Goal: Task Accomplishment & Management: Use online tool/utility

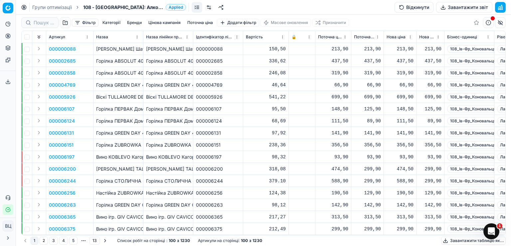
click at [110, 22] on font "Категорії" at bounding box center [111, 22] width 18 height 5
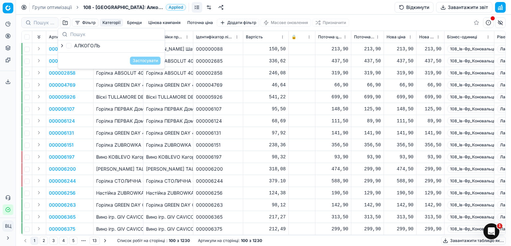
click at [87, 22] on font "Фільтр" at bounding box center [88, 22] width 13 height 5
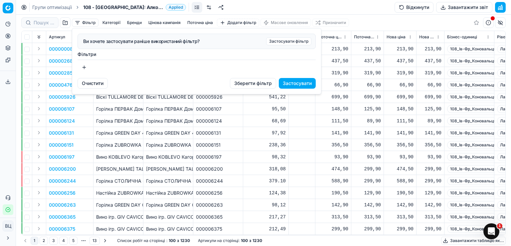
click at [387, 10] on html "Исходный текст Оцените этот перевод Ваш отзыв поможет нам улучшить Google Перев…" at bounding box center [255, 123] width 511 height 246
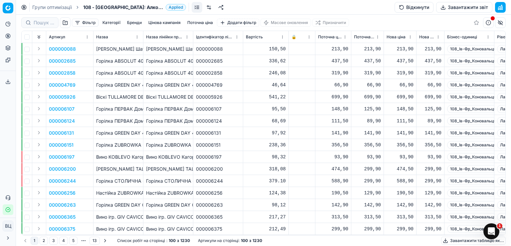
click at [124, 6] on span "108 - [GEOGRAPHIC_DATA]: Алкоголь" at bounding box center [123, 7] width 80 height 7
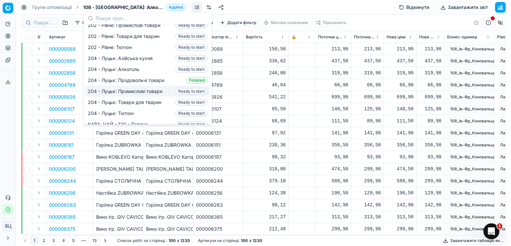
scroll to position [137, 0]
click at [116, 87] on font "204 - Луцьк: Промислові товари" at bounding box center [125, 90] width 75 height 6
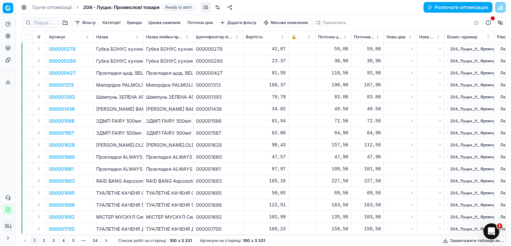
click at [233, 133] on div "000001587" at bounding box center [218, 132] width 44 height 7
click at [137, 145] on font "[PERSON_NAME].OLD SPICE Вульфсорн / 50г" at bounding box center [147, 145] width 102 height 6
click at [154, 155] on font "Прокладки ALWAYS Ultra Super Plus Single 8/20" at bounding box center [200, 157] width 109 height 6
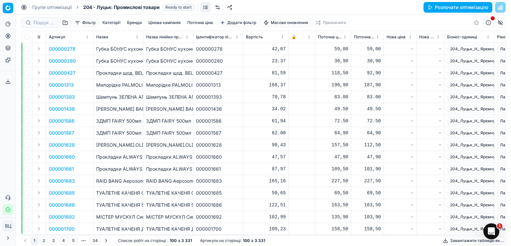
click at [107, 125] on td "ЗДМП FAIRY 500мл яблуко" at bounding box center [118, 121] width 50 height 12
click at [63, 23] on button "button" at bounding box center [65, 22] width 11 height 11
click at [154, 122] on font "ЗДМП FAIRY 500мл яблуко" at bounding box center [177, 121] width 63 height 6
click at [468, 7] on font "Розпочати оптимізацію" at bounding box center [462, 7] width 54 height 6
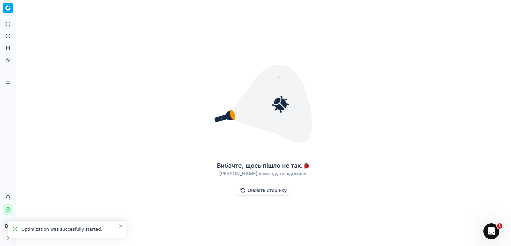
click at [269, 194] on button "Оновіть сторінку" at bounding box center [263, 190] width 55 height 11
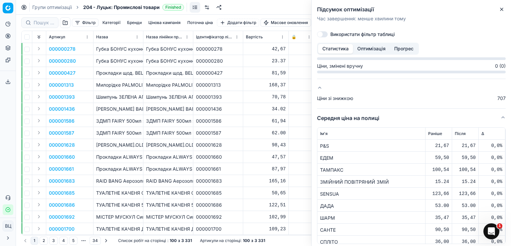
scroll to position [227, 0]
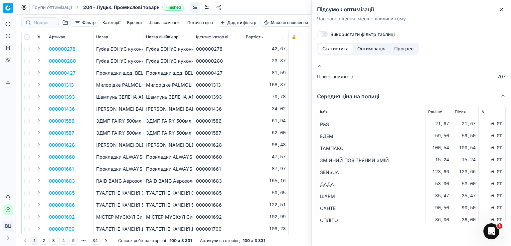
drag, startPoint x: 504, startPoint y: 9, endPoint x: 496, endPoint y: 12, distance: 7.7
click at [503, 10] on icon "button" at bounding box center [501, 9] width 5 height 5
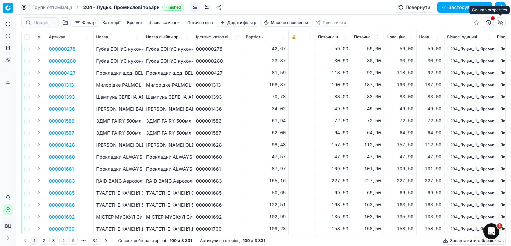
click at [501, 22] on body "Исходный текст Оцените этот перевод Ваш отзыв поможет нам улучшить Google Перев…" at bounding box center [255, 123] width 511 height 246
click at [501, 22] on button "button" at bounding box center [500, 22] width 11 height 11
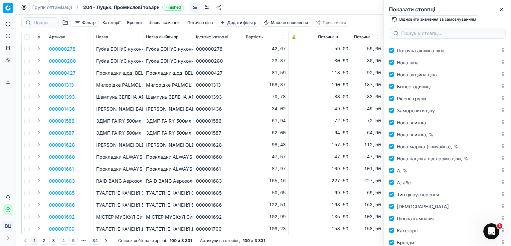
scroll to position [0, 0]
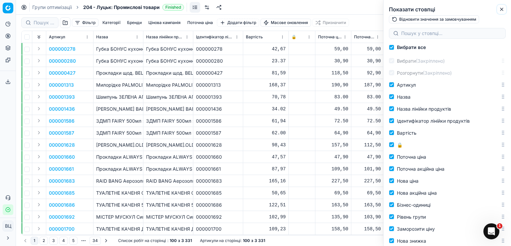
click at [504, 10] on button "Закрити" at bounding box center [502, 9] width 8 height 8
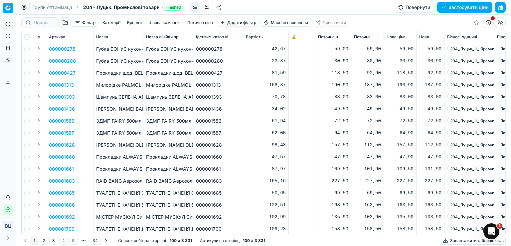
click at [118, 143] on font "[PERSON_NAME].OLD SPICE Вульфсорн / 50г" at bounding box center [147, 145] width 102 height 6
click at [7, 80] on icon at bounding box center [7, 81] width 5 height 5
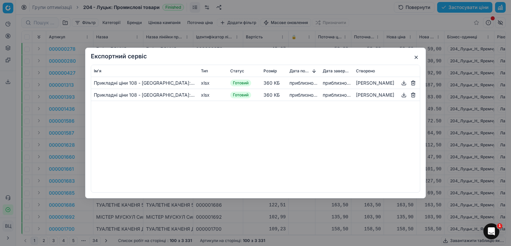
click at [413, 82] on button "button" at bounding box center [413, 83] width 8 height 8
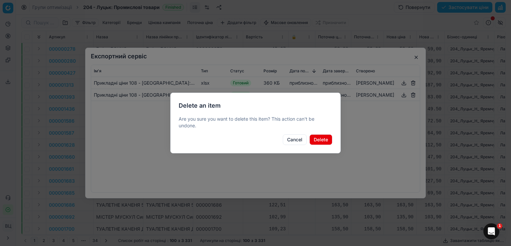
click at [319, 138] on button "Delete" at bounding box center [320, 139] width 23 height 11
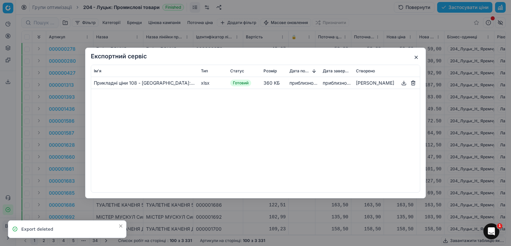
drag, startPoint x: 418, startPoint y: 50, endPoint x: 411, endPoint y: 51, distance: 7.0
click at [418, 51] on div "Експортний сервіс Ім'я Тип Статус Розмір Дата початку Дата завершення Створено …" at bounding box center [255, 123] width 341 height 150
click at [417, 56] on button "button" at bounding box center [416, 57] width 8 height 8
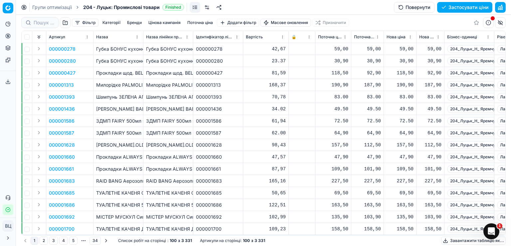
click at [8, 1] on div "Цінова платформа" at bounding box center [8, 8] width 16 height 16
click at [10, 8] on html "Исходный текст Оцените этот перевод Ваш отзыв поможет нам улучшить Google Перев…" at bounding box center [255, 123] width 511 height 246
click at [316, 3] on html "Исходный текст Оцените этот перевод Ваш отзыв поможет нам улучшить Google Перев…" at bounding box center [255, 123] width 511 height 246
click at [2, 23] on div "Аналітика Ціноутворення Портфоліо продуктів Шаблони" at bounding box center [8, 42] width 16 height 52
click at [38, 35] on font "Інформаційна панель" at bounding box center [52, 36] width 48 height 6
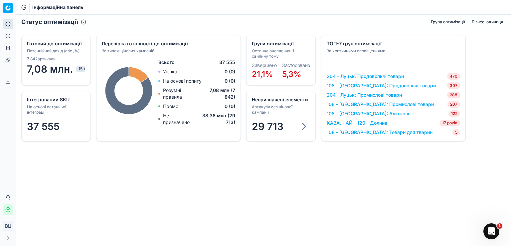
click at [364, 95] on font "204 - Луцьк: Промислові товари" at bounding box center [364, 95] width 75 height 6
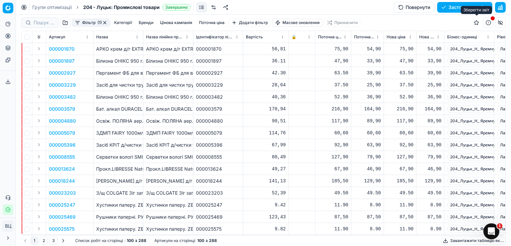
click at [477, 23] on button "button" at bounding box center [476, 22] width 11 height 11
click at [67, 23] on button "button" at bounding box center [65, 22] width 11 height 11
click at [156, 127] on td "ЗДМП FAIRY 1000мл Апельсин-Лимонник/22" at bounding box center [168, 133] width 50 height 12
click at [201, 7] on link at bounding box center [201, 7] width 11 height 11
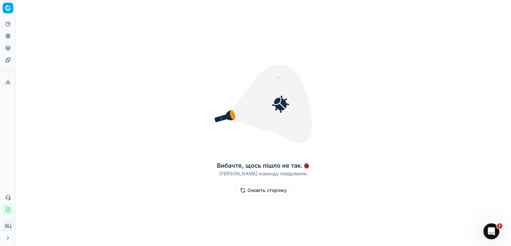
click at [270, 191] on font "Оновіть сторінку" at bounding box center [267, 190] width 39 height 6
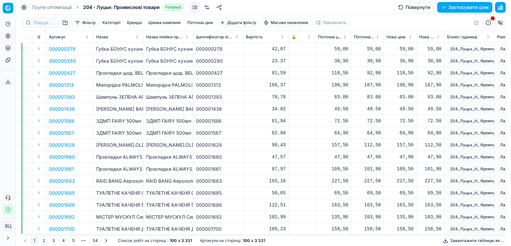
click at [158, 108] on font "[PERSON_NAME] BABY Лаванда / 90г" at bounding box center [189, 109] width 86 height 6
click at [209, 7] on link at bounding box center [207, 7] width 11 height 11
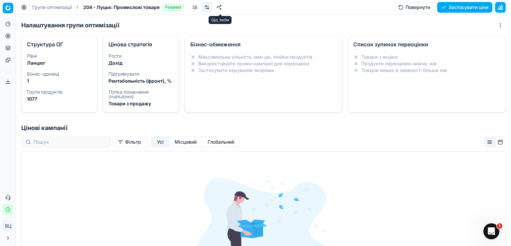
click at [221, 7] on link at bounding box center [219, 7] width 11 height 11
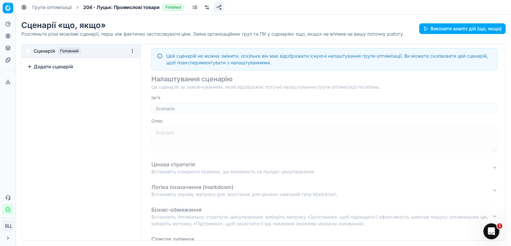
click at [114, 4] on span "204 - Луцьк: Промислові товари" at bounding box center [121, 7] width 77 height 7
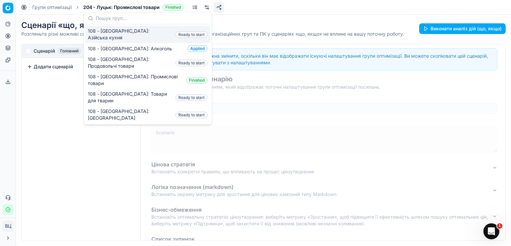
click at [119, 8] on span "204 - Луцьк: Промислові товари" at bounding box center [121, 7] width 77 height 7
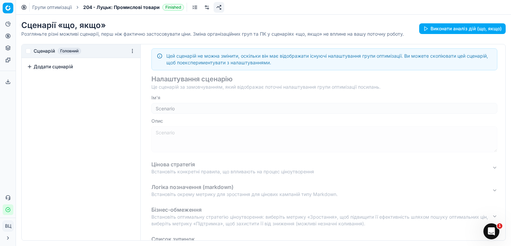
click at [204, 6] on link at bounding box center [207, 7] width 11 height 11
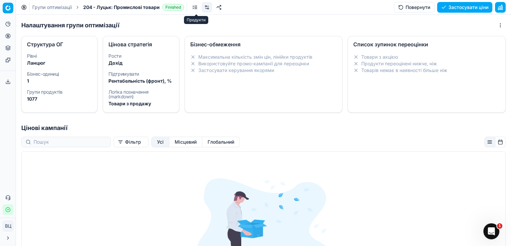
click at [197, 8] on link at bounding box center [195, 7] width 11 height 11
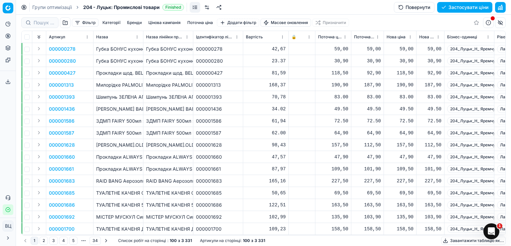
click at [78, 6] on icon "хлібні крихти" at bounding box center [77, 7] width 5 height 5
click at [9, 26] on icon at bounding box center [8, 24] width 4 height 4
click at [7, 80] on icon at bounding box center [7, 81] width 5 height 5
click at [7, 9] on html "Исходный текст Оцените этот перевод Ваш отзыв поможет нам улучшить Google Перев…" at bounding box center [255, 123] width 511 height 246
click at [31, 34] on font "Робочий простір" at bounding box center [40, 33] width 40 height 6
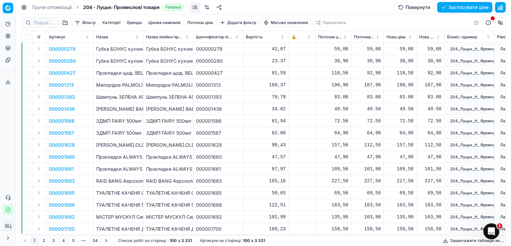
click at [8, 227] on html "Исходный текст Оцените этот перевод Ваш отзыв поможет нам улучшить Google Перев…" at bounding box center [255, 123] width 511 height 246
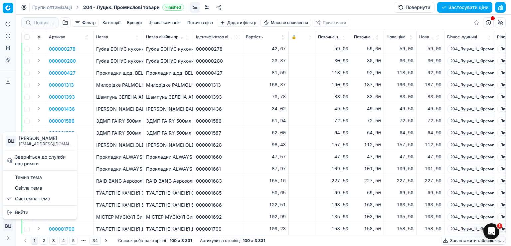
click at [8, 227] on html "Исходный текст Оцените этот перевод Ваш отзыв поможет нам улучшить Google Перев…" at bounding box center [255, 123] width 511 height 246
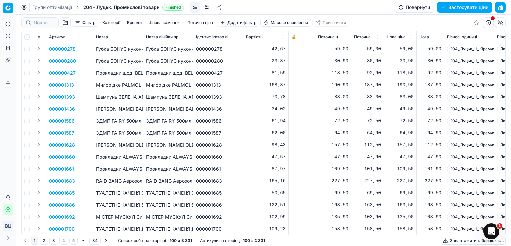
click at [5, 6] on html "Исходный текст Оцените этот перевод Ваш отзыв поможет нам улучшить Google Перев…" at bounding box center [255, 123] width 511 height 246
click at [29, 36] on div "Робочий простір" at bounding box center [39, 33] width 71 height 15
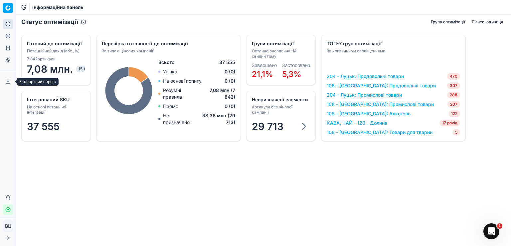
click at [10, 82] on icon at bounding box center [7, 81] width 5 height 5
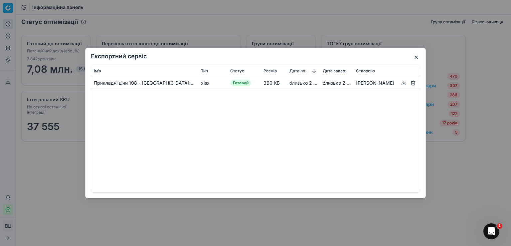
click at [106, 72] on div "Ім'я" at bounding box center [145, 70] width 102 height 5
click at [421, 56] on div "Експортний сервіс Ім'я Тип Статус Розмір Дата початку Дата завершення Створено …" at bounding box center [255, 123] width 341 height 150
click at [413, 55] on button "button" at bounding box center [416, 57] width 8 height 8
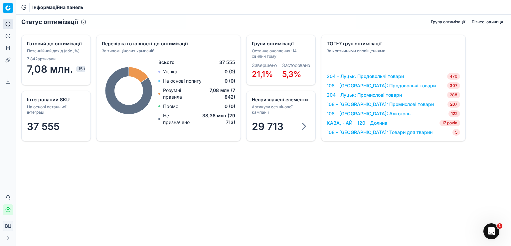
click at [6, 7] on html "Исходный текст Оцените этот перевод Ваш отзыв поможет нам улучшить Google Перев…" at bounding box center [255, 123] width 511 height 246
click at [69, 6] on html "Исходный текст Оцените этот перевод Ваш отзыв поможет нам улучшить Google Перев…" at bounding box center [255, 123] width 511 height 246
click at [370, 93] on font "204 - Луцьк: Промислові товари" at bounding box center [364, 95] width 75 height 6
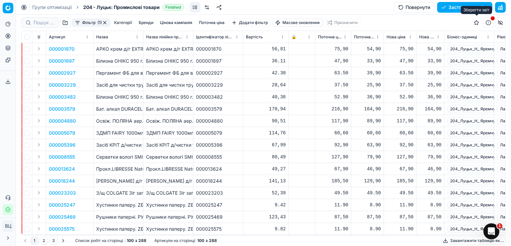
click at [475, 24] on button "button" at bounding box center [476, 22] width 11 height 11
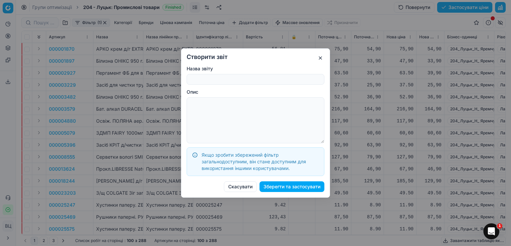
click at [322, 56] on button "button" at bounding box center [320, 58] width 8 height 8
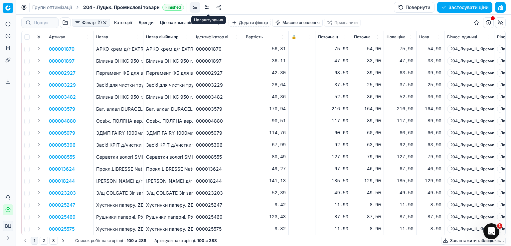
click at [211, 7] on link at bounding box center [207, 7] width 11 height 11
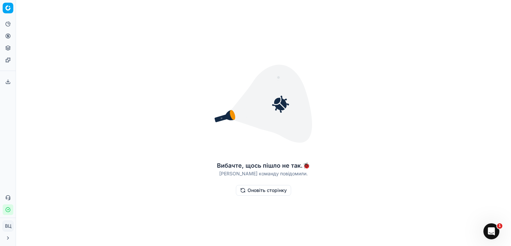
click at [255, 189] on font "Оновіть сторінку" at bounding box center [267, 190] width 39 height 6
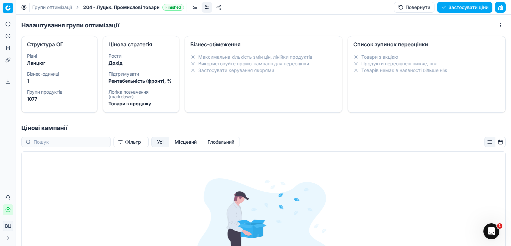
click at [198, 7] on link at bounding box center [195, 7] width 11 height 11
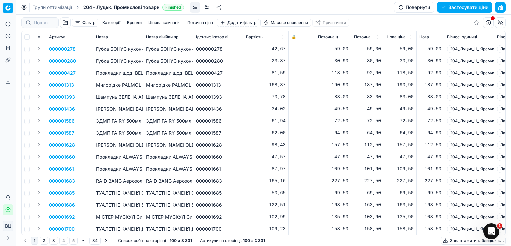
click at [64, 22] on button "button" at bounding box center [65, 22] width 11 height 11
click at [65, 23] on button "button" at bounding box center [65, 22] width 11 height 11
click at [64, 23] on button "button" at bounding box center [65, 22] width 11 height 11
click at [28, 39] on input "checkbox" at bounding box center [26, 36] width 5 height 5
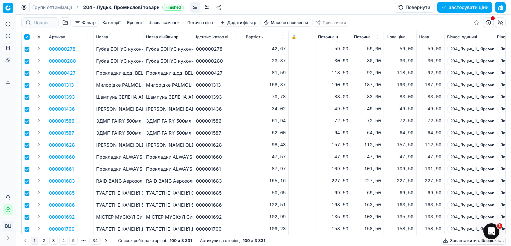
checkbox input "true"
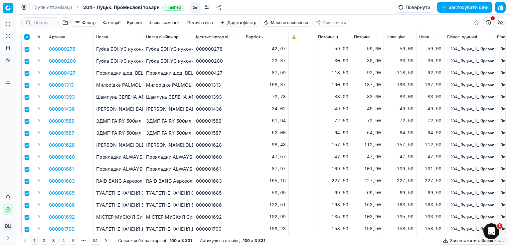
checkbox input "true"
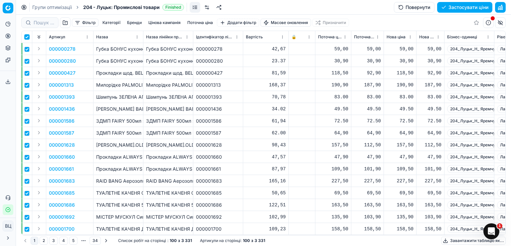
checkbox input "true"
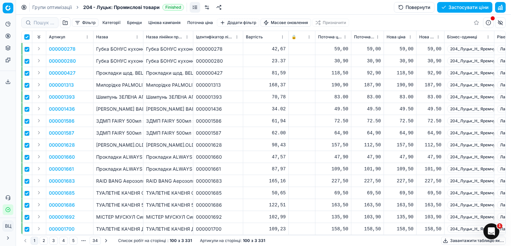
checkbox input "true"
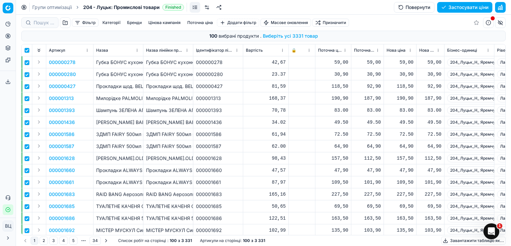
click at [65, 23] on button "button" at bounding box center [65, 22] width 11 height 11
click at [485, 23] on button "button" at bounding box center [488, 22] width 11 height 11
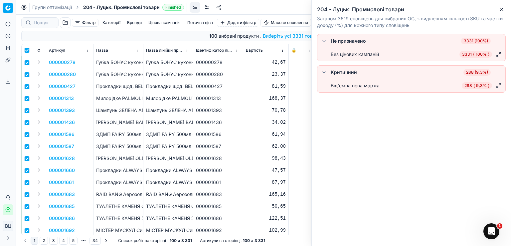
click at [366, 53] on font "Без цінових кампаній" at bounding box center [355, 54] width 48 height 6
click at [358, 79] on li "Від'ємна нова маржа 288 ( 9,3% )" at bounding box center [411, 85] width 188 height 13
click at [357, 93] on div "Не призначено 3331 (100%) Без цінових кампаній 3331 ( 100% ) Критичний 288 (9,3…" at bounding box center [411, 76] width 189 height 85
click at [501, 10] on icon "button" at bounding box center [501, 9] width 3 height 3
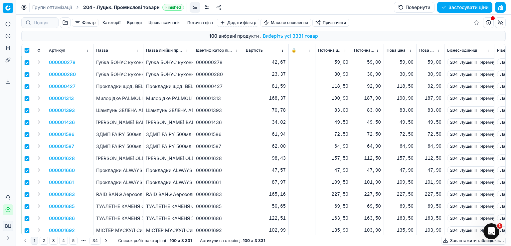
click at [490, 21] on button "button" at bounding box center [488, 22] width 11 height 11
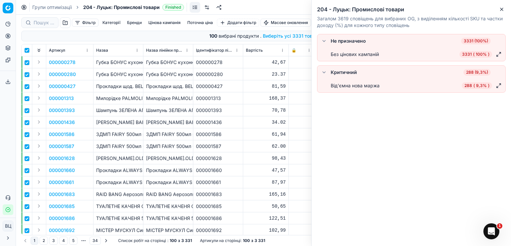
click at [471, 54] on font "3331" at bounding box center [467, 54] width 10 height 5
checkbox input "false"
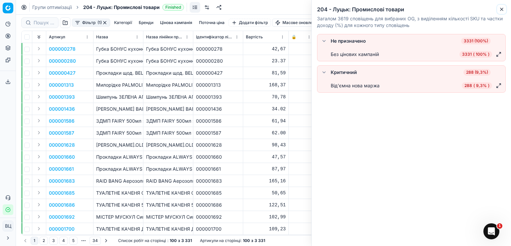
click at [500, 10] on icon "button" at bounding box center [501, 9] width 5 height 5
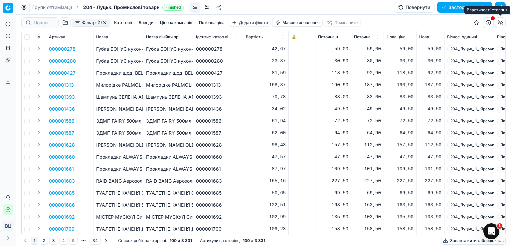
click at [502, 22] on button "button" at bounding box center [500, 22] width 11 height 11
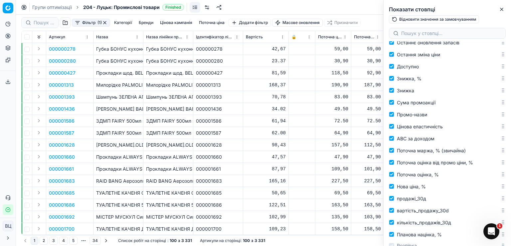
scroll to position [384, 0]
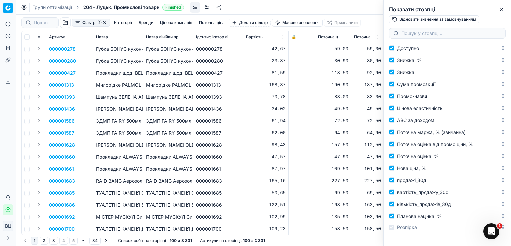
click at [365, 20] on div "Фільтр (1) Категорії Бренди Цінова кампанія Поточна ціна Додати фільтр Масове о…" at bounding box center [263, 23] width 484 height 16
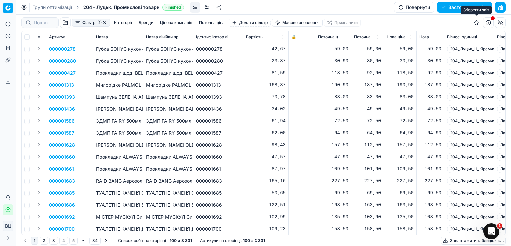
click at [477, 22] on button "button" at bounding box center [476, 22] width 11 height 11
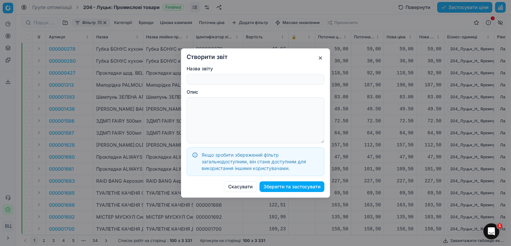
click at [321, 57] on button "button" at bounding box center [320, 58] width 8 height 8
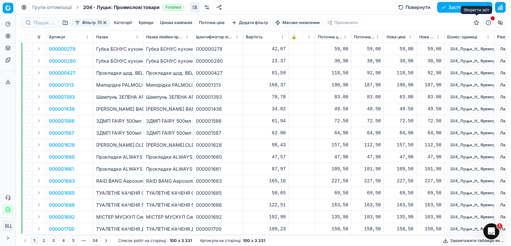
click at [476, 23] on button "button" at bounding box center [476, 22] width 11 height 11
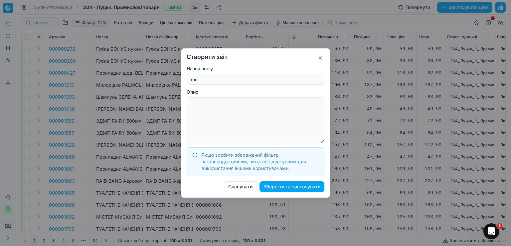
type input "m"
type input "204 промислова група"
click at [299, 187] on font "Зберегти та застосувати" at bounding box center [292, 186] width 57 height 6
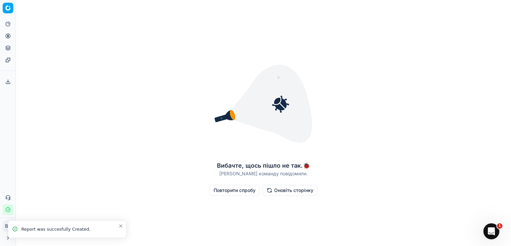
click at [242, 190] on font "Повторити спробу" at bounding box center [235, 190] width 42 height 6
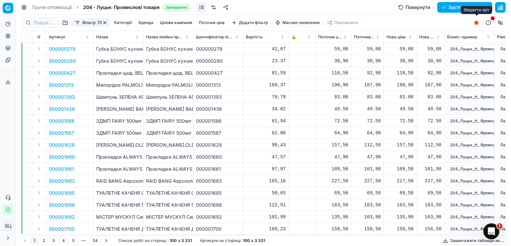
click at [477, 23] on button "button" at bounding box center [476, 22] width 11 height 11
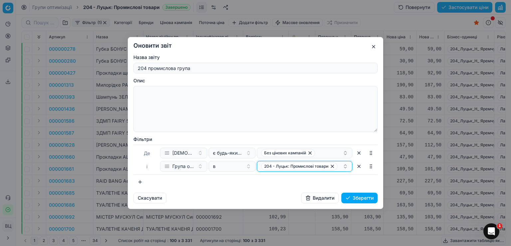
click at [291, 165] on font "204 - Луцьк: Промислові товари" at bounding box center [296, 165] width 64 height 5
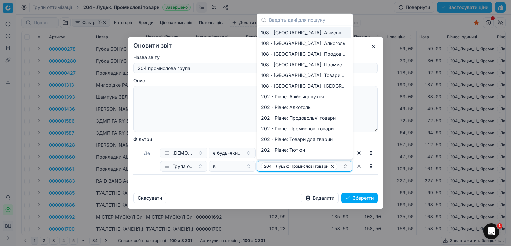
click at [293, 166] on font "204 - Луцьк: Промислові товари" at bounding box center [296, 165] width 64 height 5
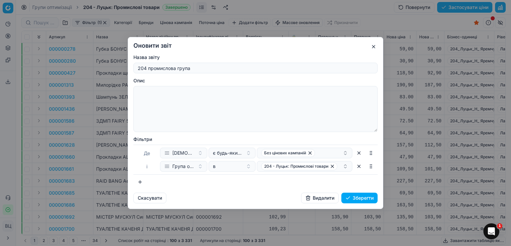
click at [375, 46] on button "button" at bounding box center [374, 47] width 8 height 8
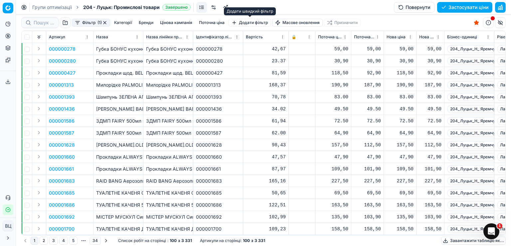
click at [206, 21] on font "Поточна ціна" at bounding box center [212, 22] width 26 height 5
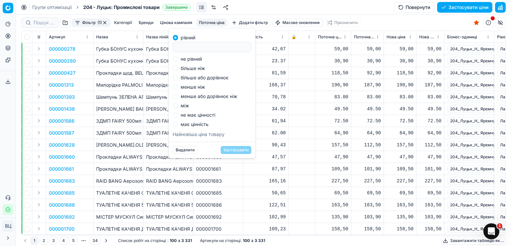
click at [208, 22] on font "Поточна ціна" at bounding box center [212, 22] width 26 height 5
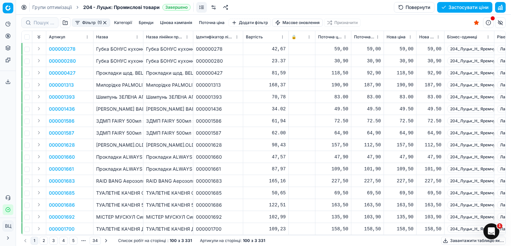
click at [370, 11] on div "Групи оптимізації 204 - Луцьк: Промислові товари Завершено Повернути Застосуват…" at bounding box center [263, 7] width 495 height 15
drag, startPoint x: 159, startPoint y: 2, endPoint x: 248, endPoint y: 11, distance: 90.0
click at [248, 11] on div "Групи оптимізації 204 - Луцьк: Промислові товари Завершено Повернути Застосуват…" at bounding box center [263, 7] width 495 height 15
click at [173, 6] on font "Завершено" at bounding box center [176, 7] width 22 height 5
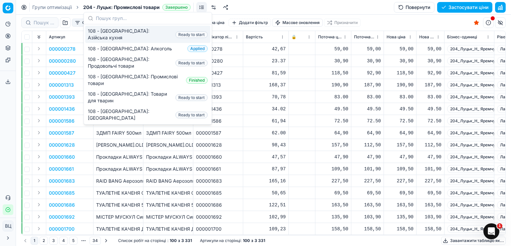
click at [173, 7] on font "Завершено" at bounding box center [176, 7] width 22 height 5
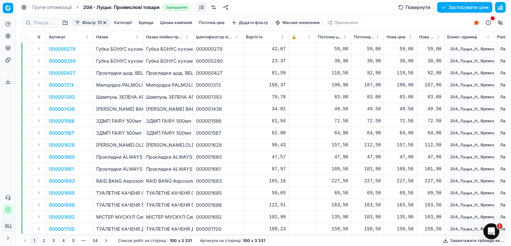
click at [91, 6] on font "204 - Луцьк: Промислові товари" at bounding box center [121, 7] width 77 height 6
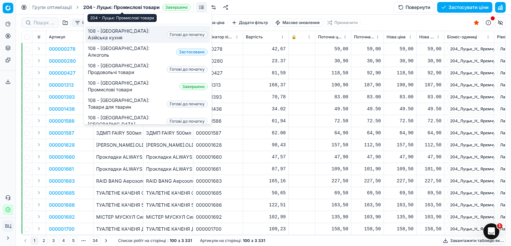
click at [112, 6] on font "204 - Луцьк: Промислові товари" at bounding box center [121, 7] width 77 height 6
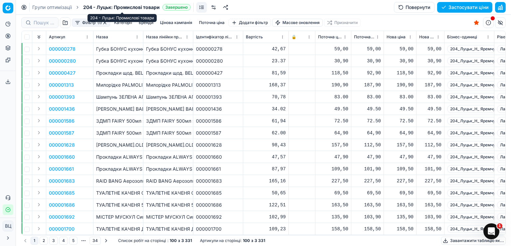
click at [109, 6] on font "204 - Луцьк: Промислові товари" at bounding box center [121, 7] width 77 height 6
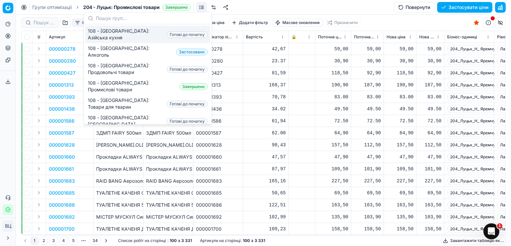
click at [107, 6] on font "204 - Луцьк: Промислові товари" at bounding box center [121, 7] width 77 height 6
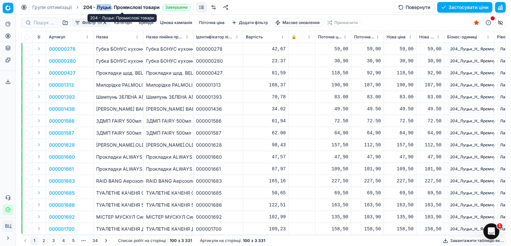
click at [107, 6] on font "204 - Луцьк: Промислові товари" at bounding box center [121, 7] width 77 height 6
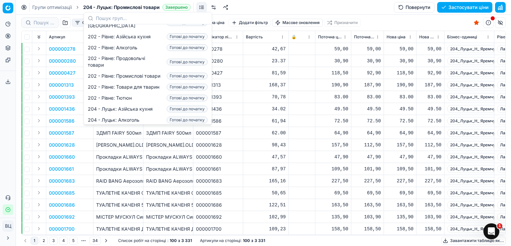
scroll to position [0, 0]
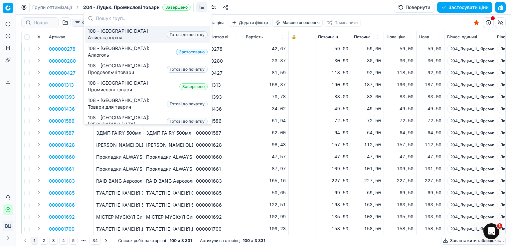
click at [270, 7] on div "Групи оптимізації 204 - Луцьк: Промислові товари Завершено Повернути Застосуват…" at bounding box center [263, 7] width 495 height 15
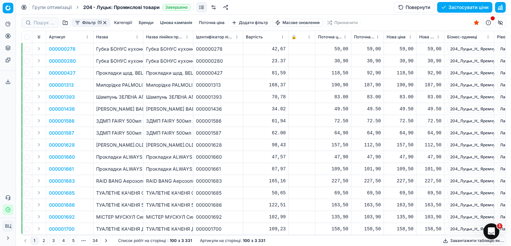
click at [140, 9] on font "204 - Луцьк: Промислові товари" at bounding box center [121, 7] width 77 height 6
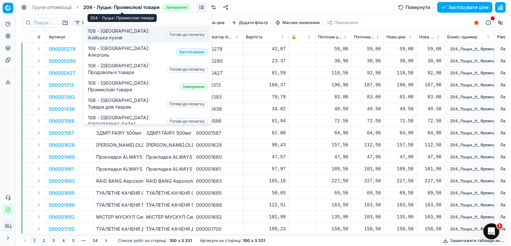
click at [142, 7] on font "204 - Луцьк: Промислові товари" at bounding box center [121, 7] width 77 height 6
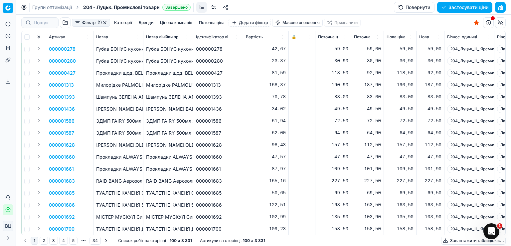
click at [53, 7] on font "Групи оптимізації" at bounding box center [52, 7] width 40 height 6
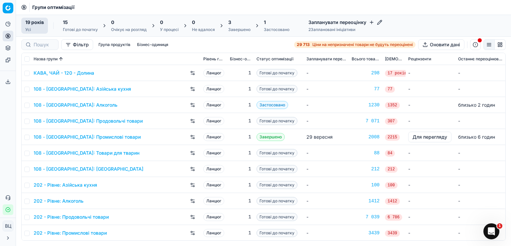
click at [48, 7] on font "Групи оптимізації" at bounding box center [53, 7] width 42 height 6
click at [53, 7] on font "Групи оптимізації" at bounding box center [53, 7] width 42 height 6
click at [7, 24] on icon at bounding box center [7, 23] width 5 height 5
click at [51, 6] on font "Групи оптимізації" at bounding box center [53, 7] width 42 height 6
click at [8, 23] on icon at bounding box center [9, 23] width 2 height 2
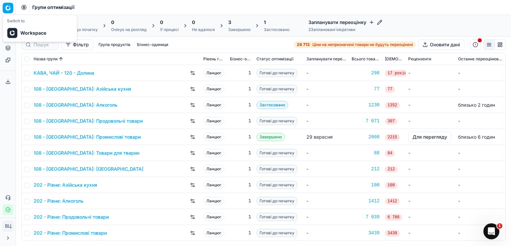
click at [5, 7] on html "Исходный текст Оцените этот перевод Ваш отзыв поможет нам улучшить Google Перев…" at bounding box center [255, 123] width 511 height 246
click at [9, 49] on html "Исходный текст Оцените этот перевод Ваш отзыв поможет нам улучшить Google Перев…" at bounding box center [255, 123] width 511 height 246
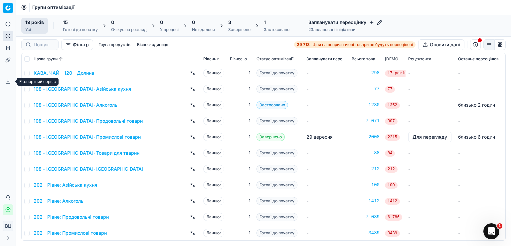
click at [10, 84] on icon at bounding box center [7, 81] width 5 height 5
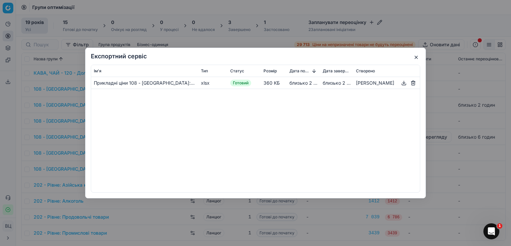
click at [415, 56] on button "button" at bounding box center [416, 57] width 8 height 8
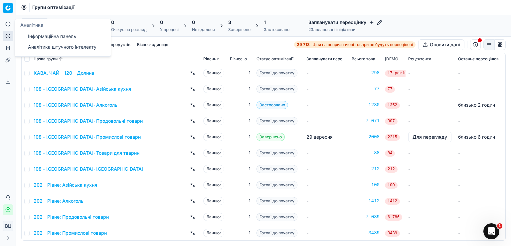
click at [11, 26] on button "Аналітика" at bounding box center [8, 24] width 11 height 11
click at [22, 8] on circle at bounding box center [24, 7] width 4 height 4
click at [12, 24] on button "Аналітика" at bounding box center [8, 24] width 11 height 11
click at [55, 38] on font "Інформаційна панель" at bounding box center [52, 36] width 48 height 6
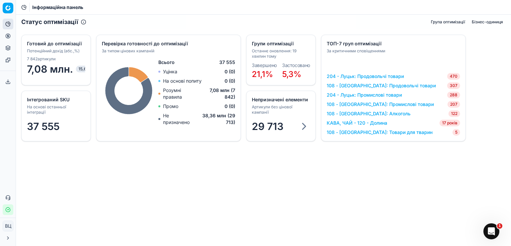
click at [391, 94] on font "204 - Луцьк: Промислові товари" at bounding box center [364, 95] width 75 height 6
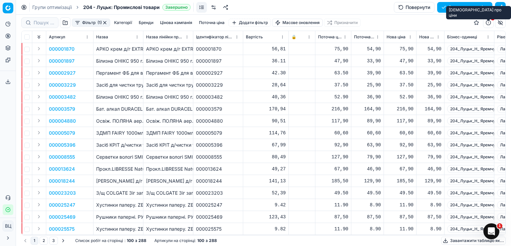
click at [488, 22] on button "button" at bounding box center [488, 22] width 11 height 11
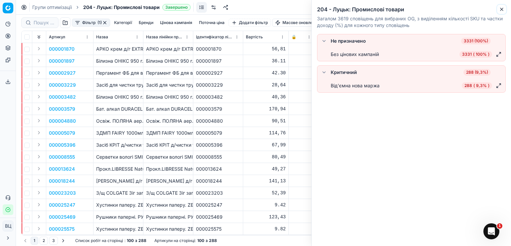
click at [499, 11] on icon "button" at bounding box center [501, 9] width 5 height 5
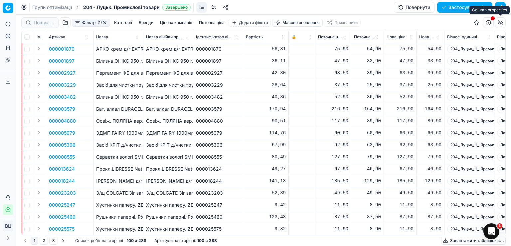
click at [502, 21] on button "button" at bounding box center [500, 22] width 11 height 11
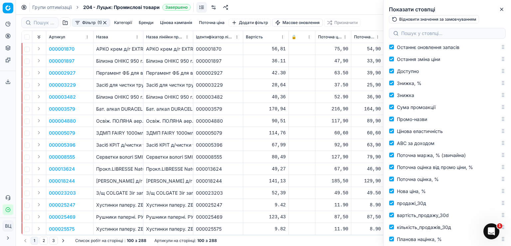
scroll to position [384, 0]
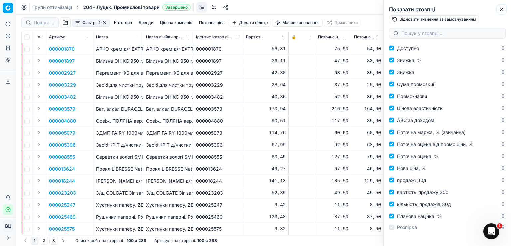
click at [502, 8] on icon "button" at bounding box center [501, 9] width 5 height 5
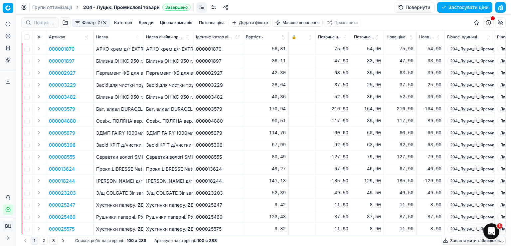
click at [204, 7] on link at bounding box center [201, 7] width 11 height 11
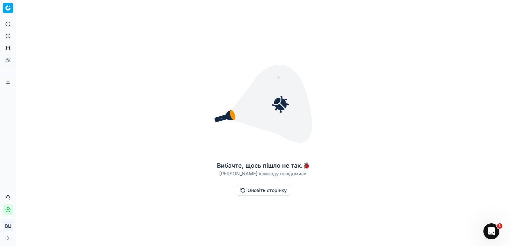
click at [262, 187] on button "Оновіть сторінку" at bounding box center [263, 190] width 55 height 11
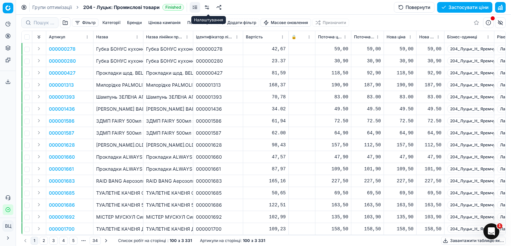
click at [209, 6] on link at bounding box center [207, 7] width 11 height 11
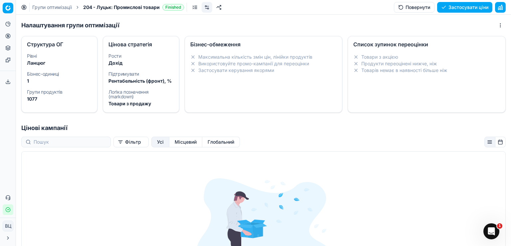
click at [175, 142] on font "Місцевий" at bounding box center [186, 142] width 22 height 6
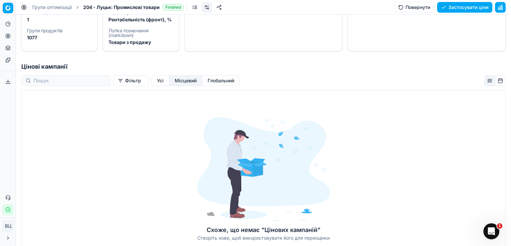
scroll to position [107, 0]
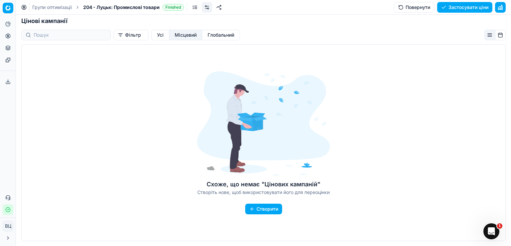
click at [208, 36] on font "Глобальний" at bounding box center [221, 35] width 27 height 6
click at [157, 34] on font "Усі" at bounding box center [160, 35] width 7 height 6
click at [125, 35] on font "Фільтр" at bounding box center [133, 35] width 16 height 6
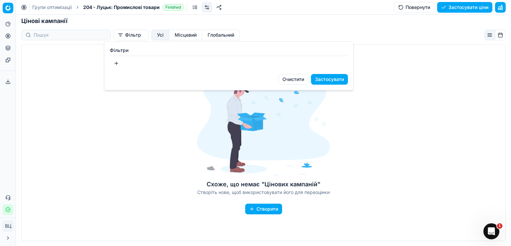
click at [124, 35] on html "Исходный текст Оцените этот перевод Ваш отзыв поможет нам улучшить Google Перев…" at bounding box center [255, 123] width 511 height 246
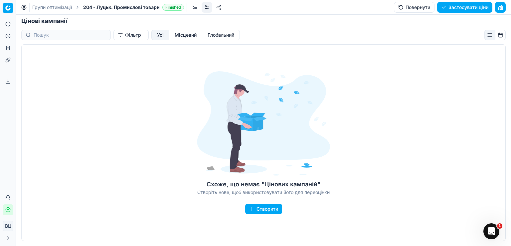
click at [125, 35] on font "Фільтр" at bounding box center [133, 35] width 16 height 6
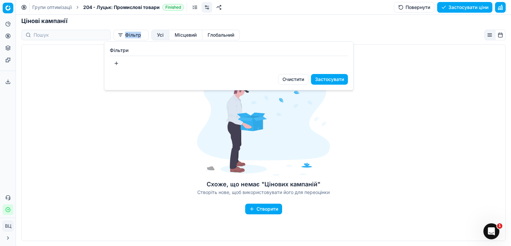
click at [124, 35] on html "Исходный текст Оцените этот перевод Ваш отзыв поможет нам улучшить Google Перев…" at bounding box center [255, 123] width 511 height 246
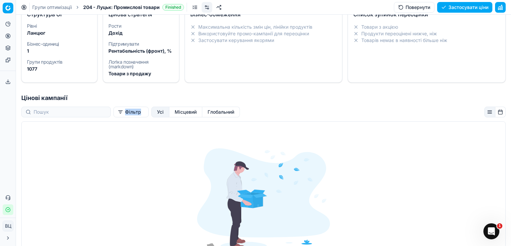
scroll to position [0, 0]
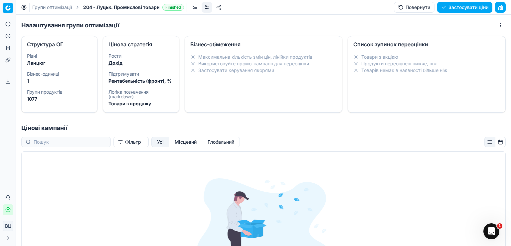
click at [413, 67] on font "Товарів немає в наявності більше ніж" at bounding box center [404, 70] width 86 height 6
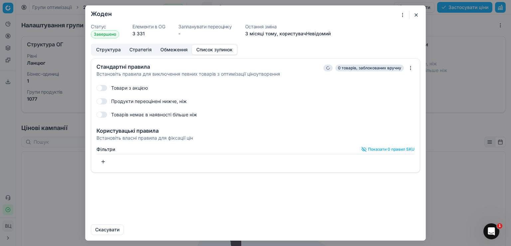
click at [118, 90] on div "Товари з акцією" at bounding box center [255, 88] width 318 height 11
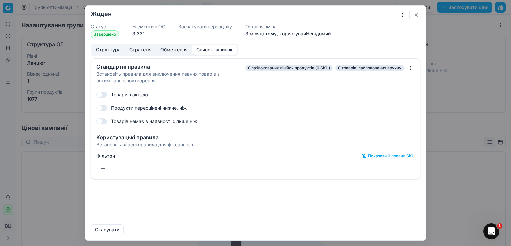
click at [101, 94] on button "button" at bounding box center [101, 94] width 11 height 6
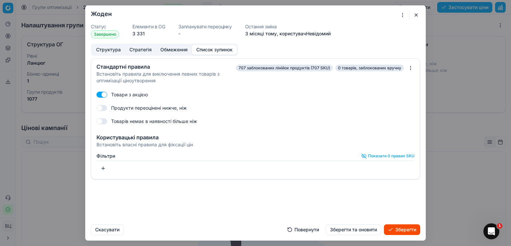
click at [103, 94] on button "button" at bounding box center [101, 94] width 11 height 6
checkbox input "false"
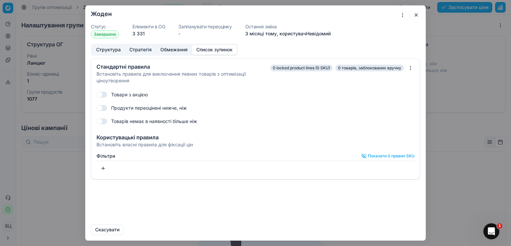
click at [416, 14] on button "button" at bounding box center [416, 15] width 8 height 8
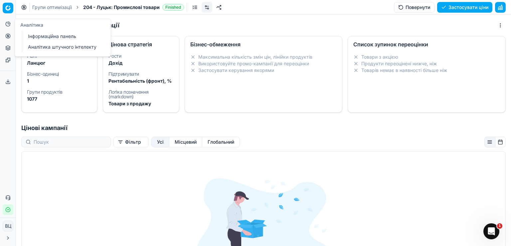
click at [97, 4] on span "204 - Луцьк: Промислові товари" at bounding box center [121, 7] width 77 height 7
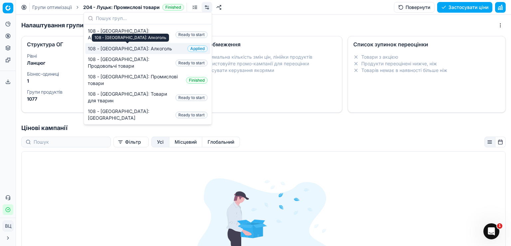
click at [146, 49] on font "108 - Івано-Франківськ: Алкоголь" at bounding box center [130, 49] width 84 height 6
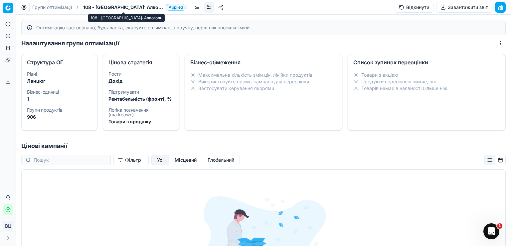
click at [130, 8] on span "108 - Івано-Франківськ: Алкоголь" at bounding box center [123, 7] width 80 height 7
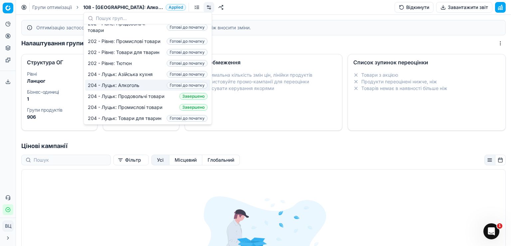
scroll to position [169, 0]
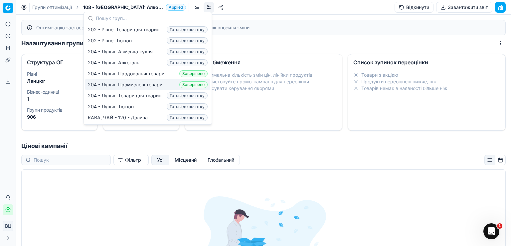
click at [153, 82] on font "204 - Луцьк: Промислові товари" at bounding box center [125, 85] width 75 height 6
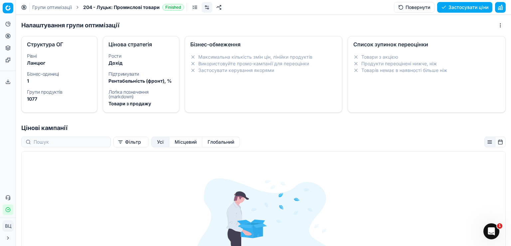
click at [109, 9] on span "204 - Луцьк: Промислові товари" at bounding box center [121, 7] width 77 height 7
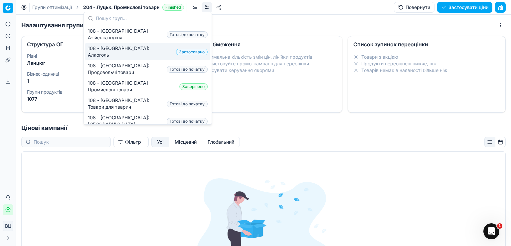
click at [125, 48] on font "108 - Івано-Франківськ: Алкоголь" at bounding box center [119, 51] width 62 height 12
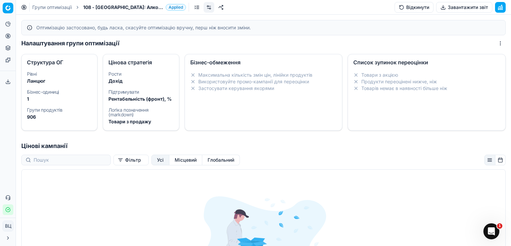
click at [125, 8] on span "108 - Івано-Франківськ: Алкоголь" at bounding box center [123, 7] width 80 height 7
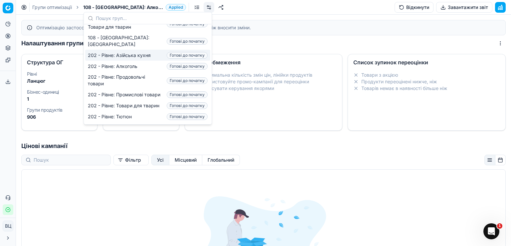
scroll to position [133, 0]
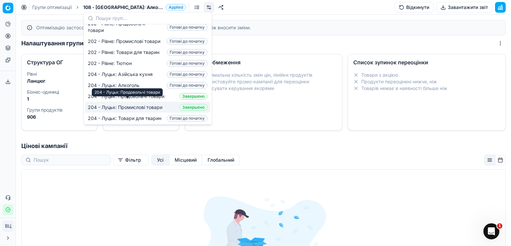
click at [149, 110] on font "204 - Луцьк: Промислові товари" at bounding box center [125, 107] width 75 height 6
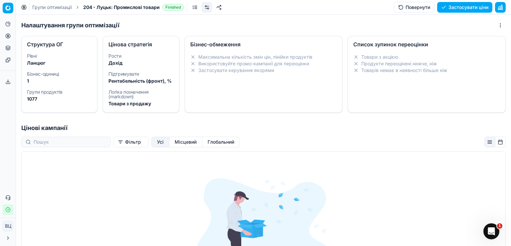
click at [471, 9] on font "Застосувати ціни" at bounding box center [469, 7] width 40 height 6
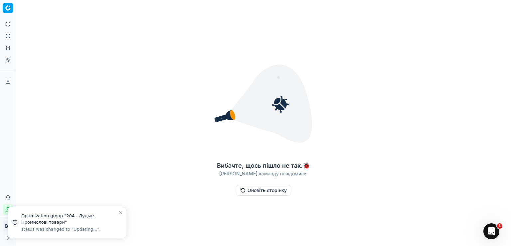
click at [264, 190] on font "Оновіть сторінку" at bounding box center [267, 190] width 39 height 6
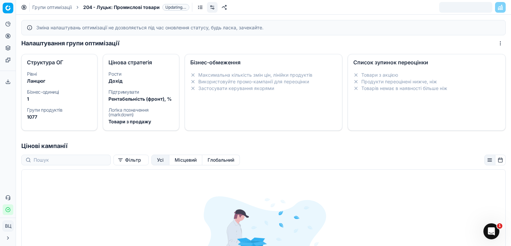
click at [403, 74] on li "Товари з акцією" at bounding box center [426, 75] width 147 height 7
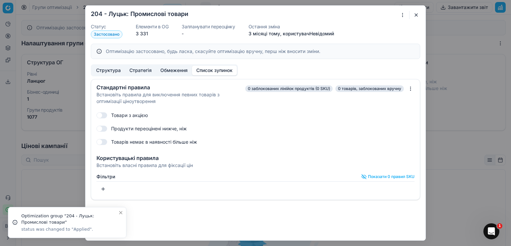
click at [315, 51] on font "Оптимізацію застосовано, будь ласка, скасуйте оптимізацію вручну, перш ніж внос…" at bounding box center [213, 51] width 215 height 6
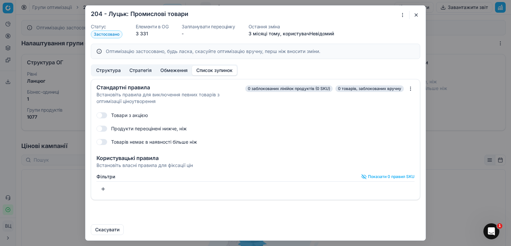
click at [99, 70] on font "Структура" at bounding box center [108, 70] width 25 height 6
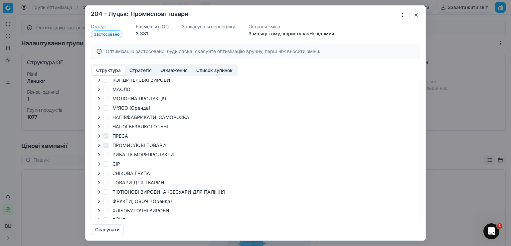
scroll to position [194, 0]
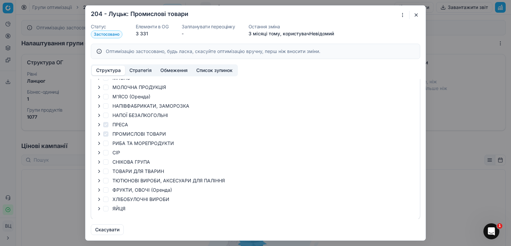
click at [419, 12] on button "button" at bounding box center [416, 15] width 8 height 8
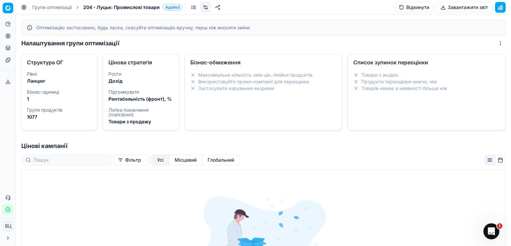
click at [466, 5] on font "Завантажити звіт" at bounding box center [468, 7] width 40 height 6
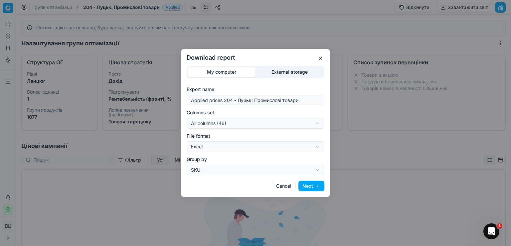
click at [311, 187] on button "Next" at bounding box center [311, 185] width 26 height 11
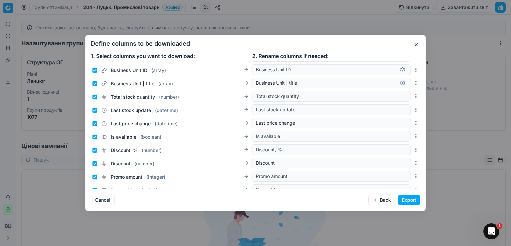
scroll to position [484, 0]
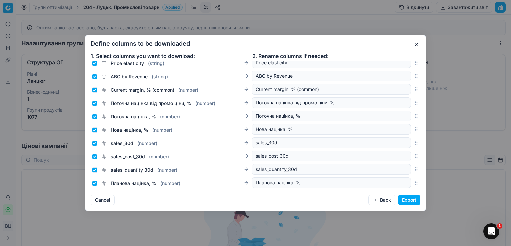
click at [412, 199] on button "Export" at bounding box center [409, 199] width 22 height 11
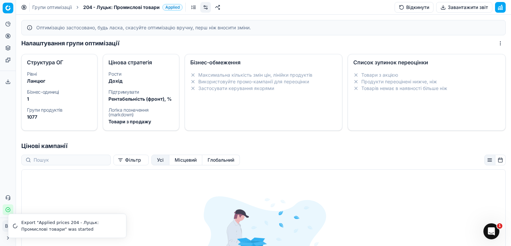
click at [8, 79] on icon at bounding box center [7, 81] width 5 height 5
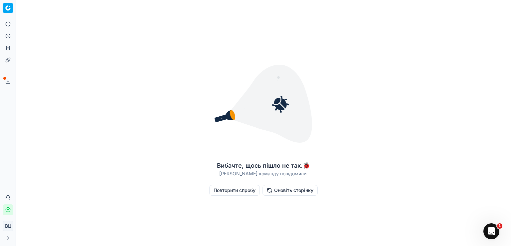
click at [7, 79] on icon at bounding box center [7, 81] width 5 height 5
click at [7, 84] on icon at bounding box center [7, 81] width 5 height 5
click at [287, 187] on font "Оновіть сторінку" at bounding box center [293, 190] width 39 height 6
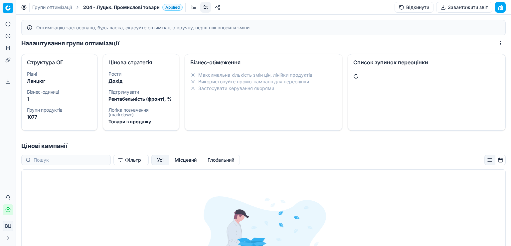
click at [7, 80] on icon at bounding box center [7, 81] width 5 height 5
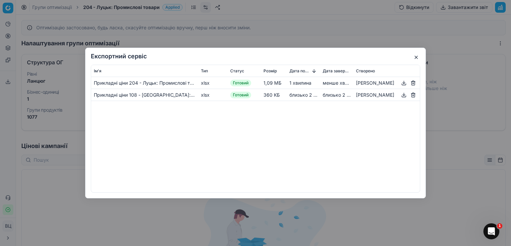
click at [404, 83] on button "button" at bounding box center [404, 83] width 8 height 8
click at [416, 57] on button "button" at bounding box center [416, 57] width 8 height 8
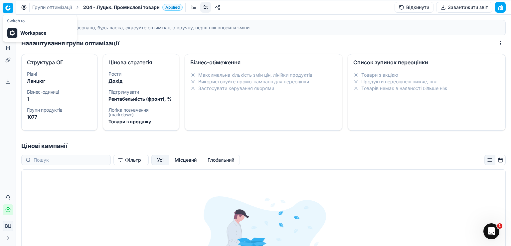
click at [7, 8] on html "Исходный текст Оцените этот перевод Ваш отзыв поможет нам улучшить Google Перев…" at bounding box center [255, 123] width 511 height 246
click at [8, 226] on html "Исходный текст Оцените этот перевод Ваш отзыв поможет нам улучшить Google Перев…" at bounding box center [255, 123] width 511 height 246
click at [5, 238] on button "Закрити меню" at bounding box center [8, 237] width 11 height 11
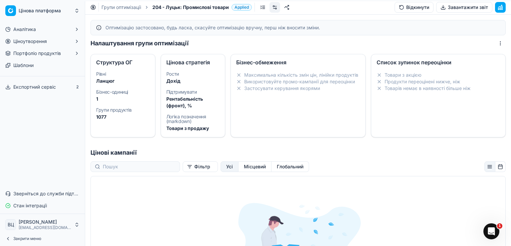
click at [54, 202] on button "Стан інтеграції" at bounding box center [43, 205] width 80 height 11
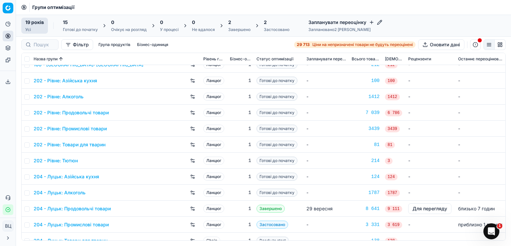
scroll to position [128, 0]
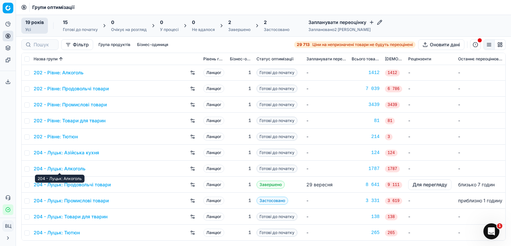
click at [74, 169] on font "204 - Луцьк: Алкоголь" at bounding box center [60, 168] width 52 height 6
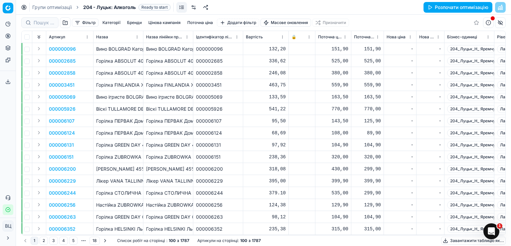
click at [463, 4] on font "Розпочати оптимізацію" at bounding box center [462, 7] width 54 height 7
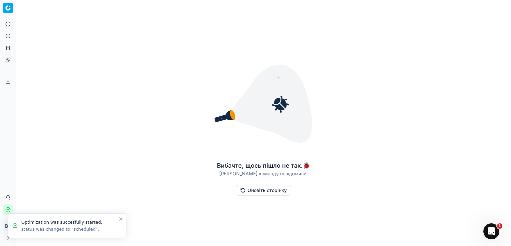
click at [264, 188] on font "Оновіть сторінку" at bounding box center [267, 190] width 39 height 6
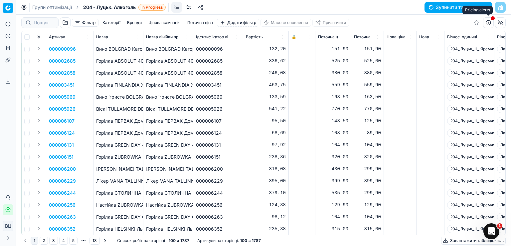
click at [490, 22] on button "button" at bounding box center [488, 22] width 11 height 11
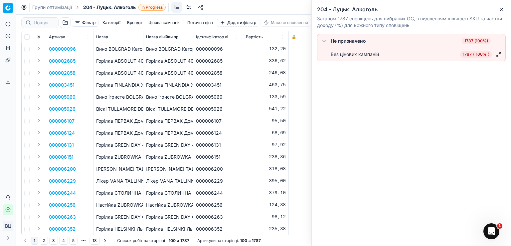
click at [503, 8] on icon "button" at bounding box center [501, 9] width 5 height 5
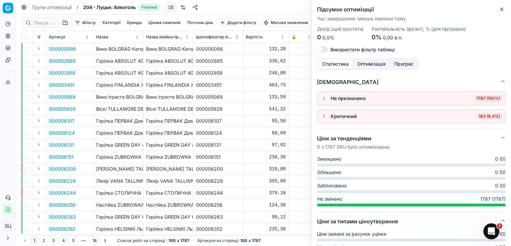
click at [503, 11] on icon "button" at bounding box center [501, 9] width 5 height 5
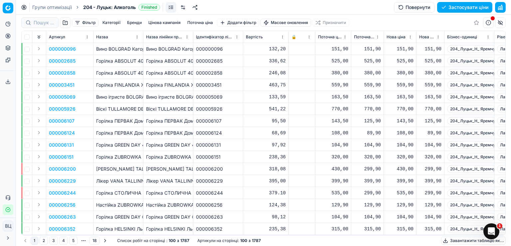
click at [479, 7] on font "Застосувати ціни" at bounding box center [469, 7] width 40 height 6
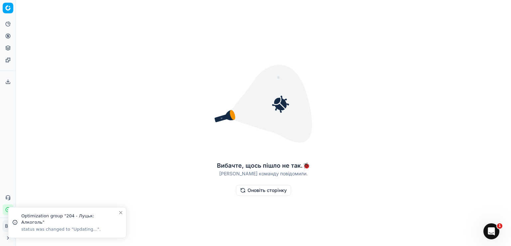
click at [270, 193] on font "Оновіть сторінку" at bounding box center [267, 190] width 39 height 7
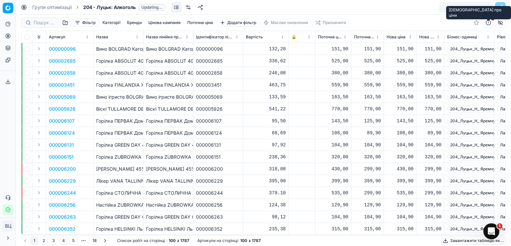
click at [488, 22] on button "button" at bounding box center [488, 22] width 11 height 11
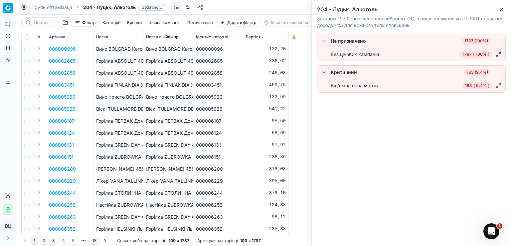
click at [500, 8] on icon "button" at bounding box center [501, 9] width 5 height 5
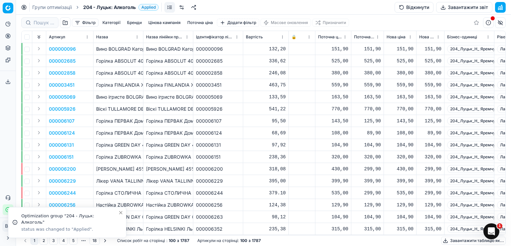
click at [462, 6] on font "Завантажити звіт" at bounding box center [468, 7] width 40 height 6
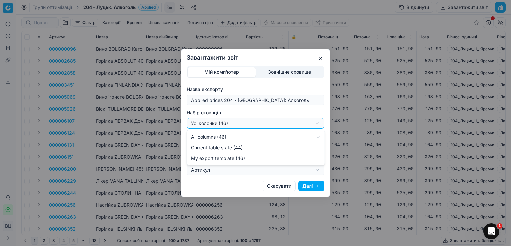
click at [246, 121] on div "Завантажити звіт Мій комп'ютер Зовнішнє сховище Назва експорту Applied prices 2…" at bounding box center [255, 123] width 511 height 246
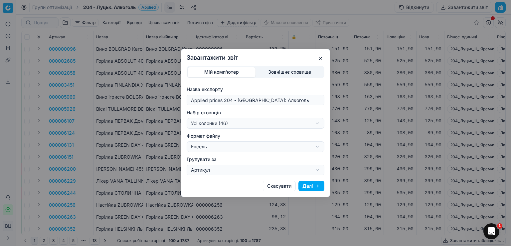
click at [246, 121] on div "Завантажити звіт Мій комп'ютер Зовнішнє сховище Назва експорту Applied prices 2…" at bounding box center [255, 123] width 511 height 246
click at [310, 185] on font "Далі" at bounding box center [307, 186] width 11 height 6
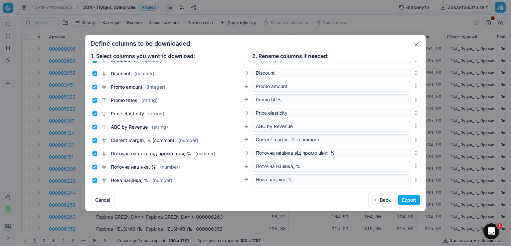
scroll to position [484, 0]
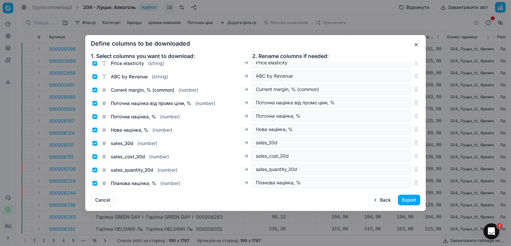
click at [406, 201] on button "Export" at bounding box center [409, 199] width 22 height 11
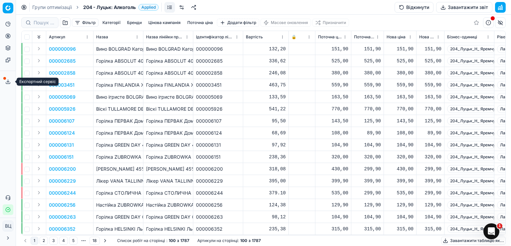
click at [5, 82] on icon at bounding box center [7, 81] width 5 height 5
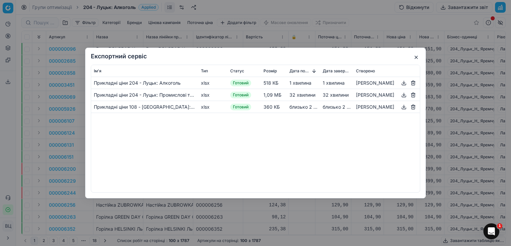
click at [405, 83] on button "button" at bounding box center [404, 83] width 8 height 8
click at [415, 57] on button "button" at bounding box center [416, 57] width 8 height 8
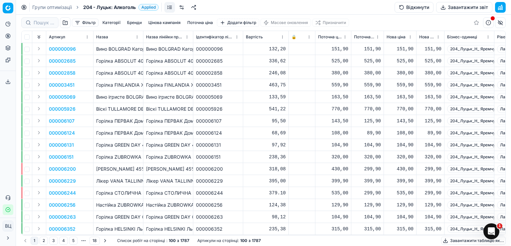
click at [490, 37] on html "Исходный текст Оцените этот перевод Ваш отзыв поможет нам улучшить Google Перев…" at bounding box center [255, 123] width 511 height 246
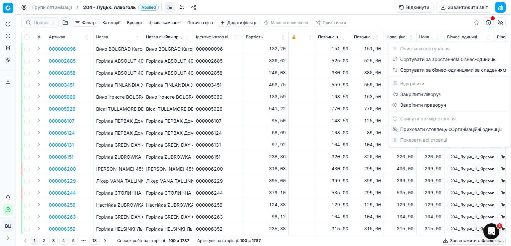
click at [490, 37] on html "Исходный текст Оцените этот перевод Ваш отзыв поможет нам улучшить Google Перев…" at bounding box center [255, 123] width 511 height 246
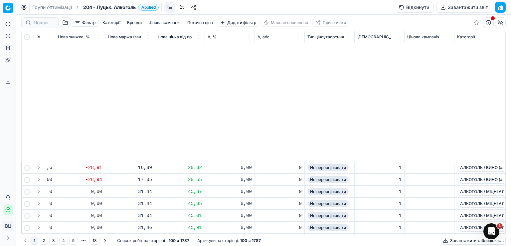
scroll to position [310, 589]
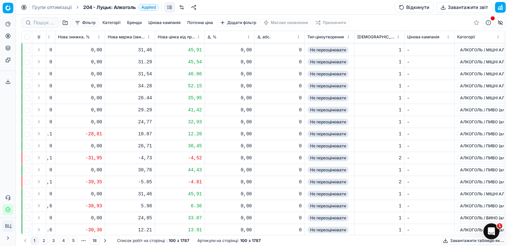
click at [336, 112] on span "Не переоцінювати" at bounding box center [327, 109] width 41 height 7
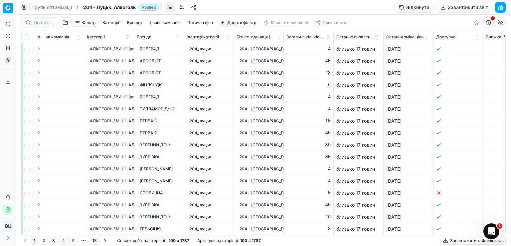
scroll to position [0, 969]
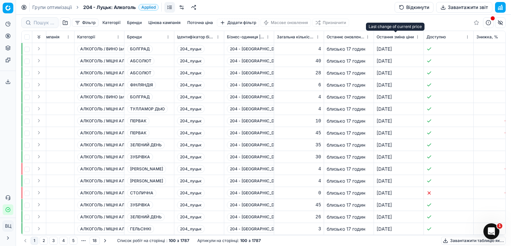
click at [396, 36] on font "Остання зміна ціни" at bounding box center [395, 36] width 37 height 5
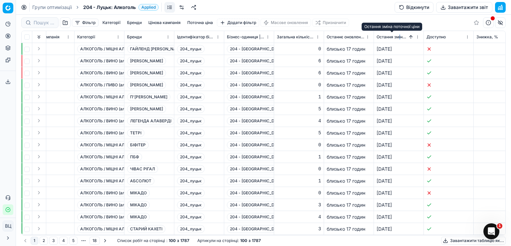
click at [400, 35] on font "Остання зміна ціни" at bounding box center [395, 36] width 37 height 5
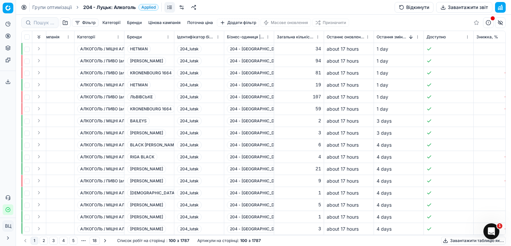
click at [394, 37] on font "Остання зміна ціни" at bounding box center [395, 36] width 37 height 5
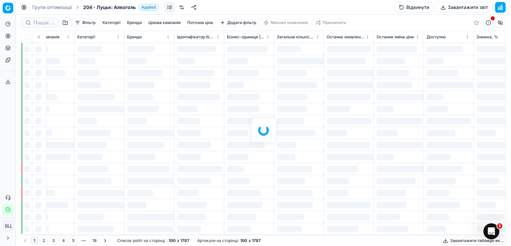
click at [394, 37] on div at bounding box center [263, 130] width 495 height 231
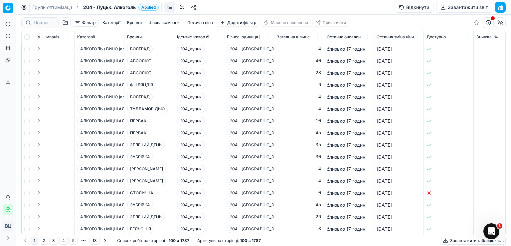
click at [444, 191] on td at bounding box center [449, 193] width 50 height 12
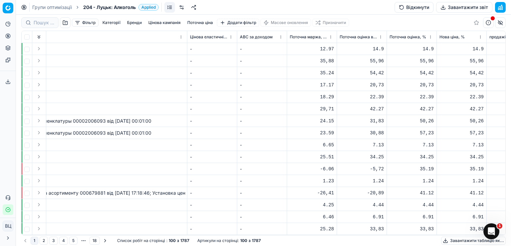
scroll to position [0, 1714]
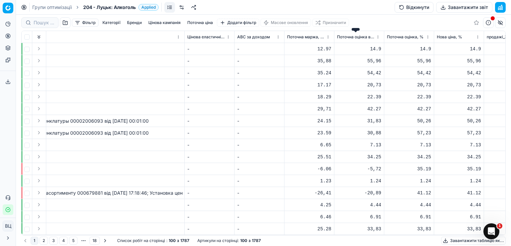
click at [365, 35] on font "Поточна оцінка від промо ціни, %" at bounding box center [370, 36] width 66 height 5
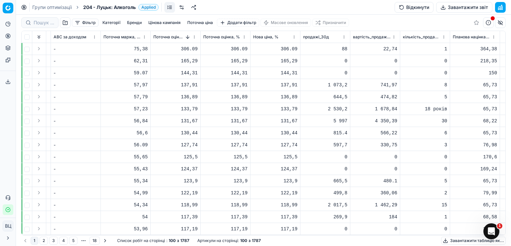
scroll to position [0, 1907]
